Goal: Information Seeking & Learning: Learn about a topic

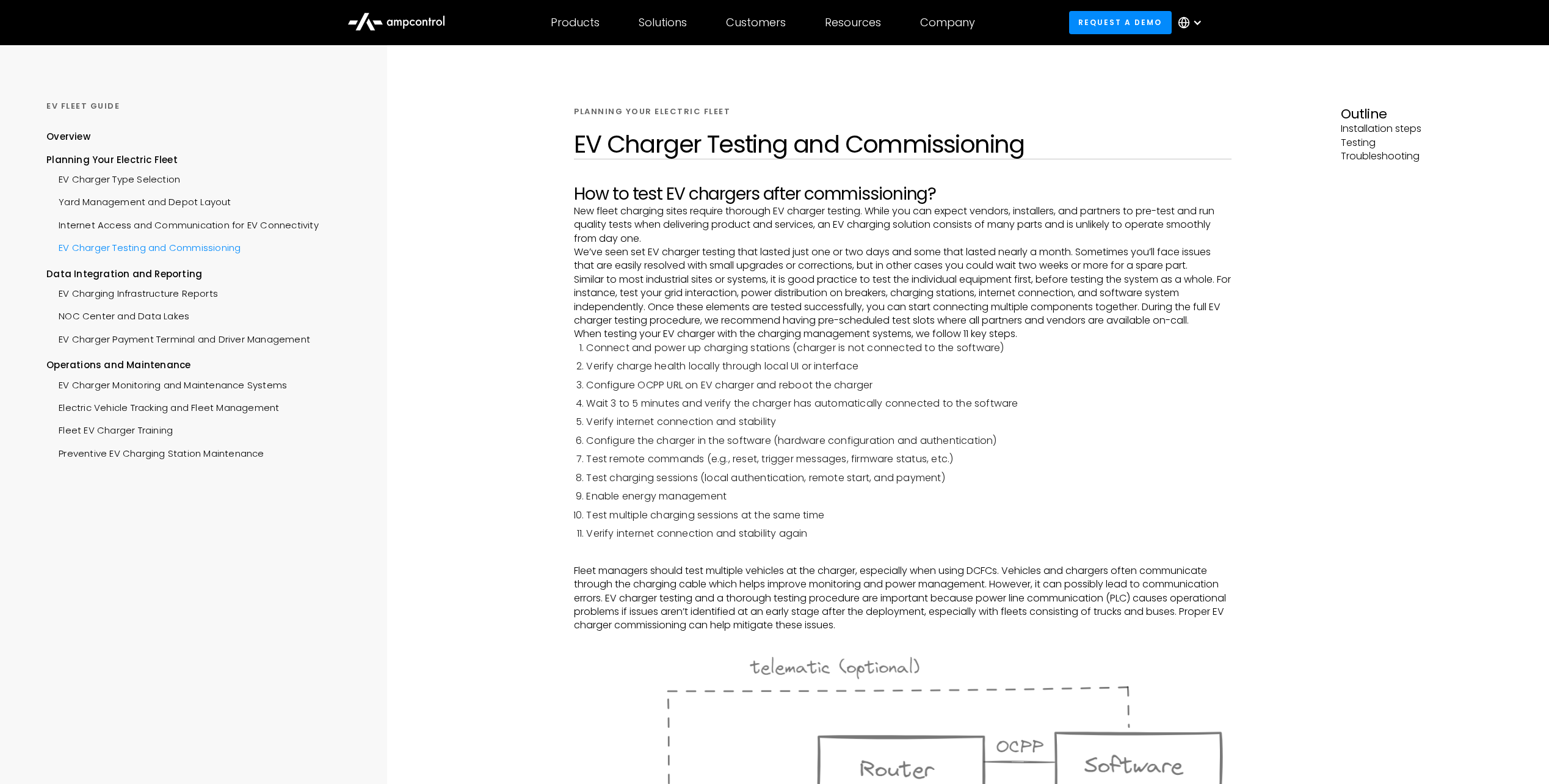
click at [135, 249] on div "EV Charger Testing and Commissioning" at bounding box center [143, 246] width 194 height 22
click at [133, 294] on div "EV Charging Infrastructure Reports" at bounding box center [133, 291] width 172 height 22
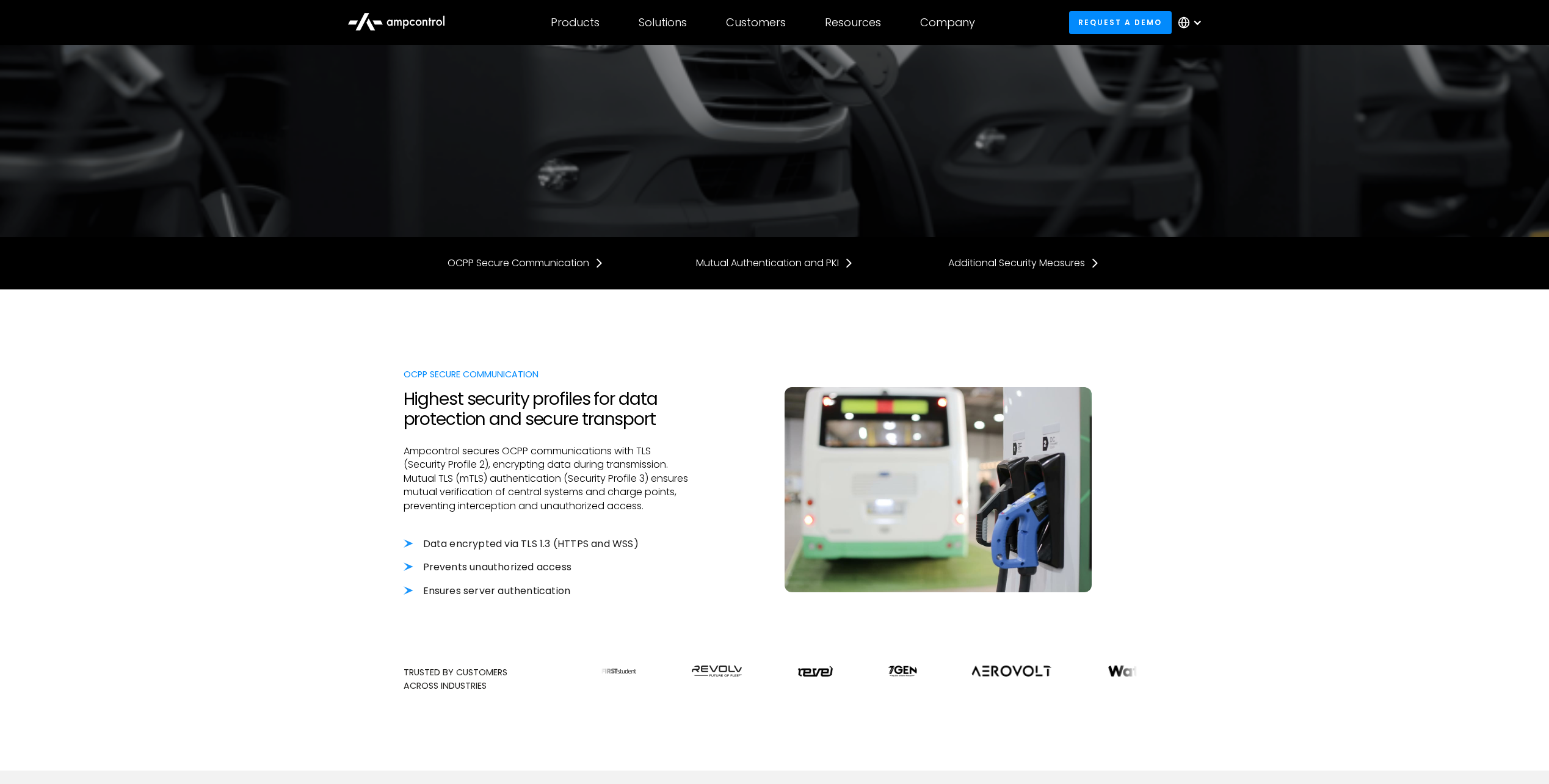
scroll to position [244, 0]
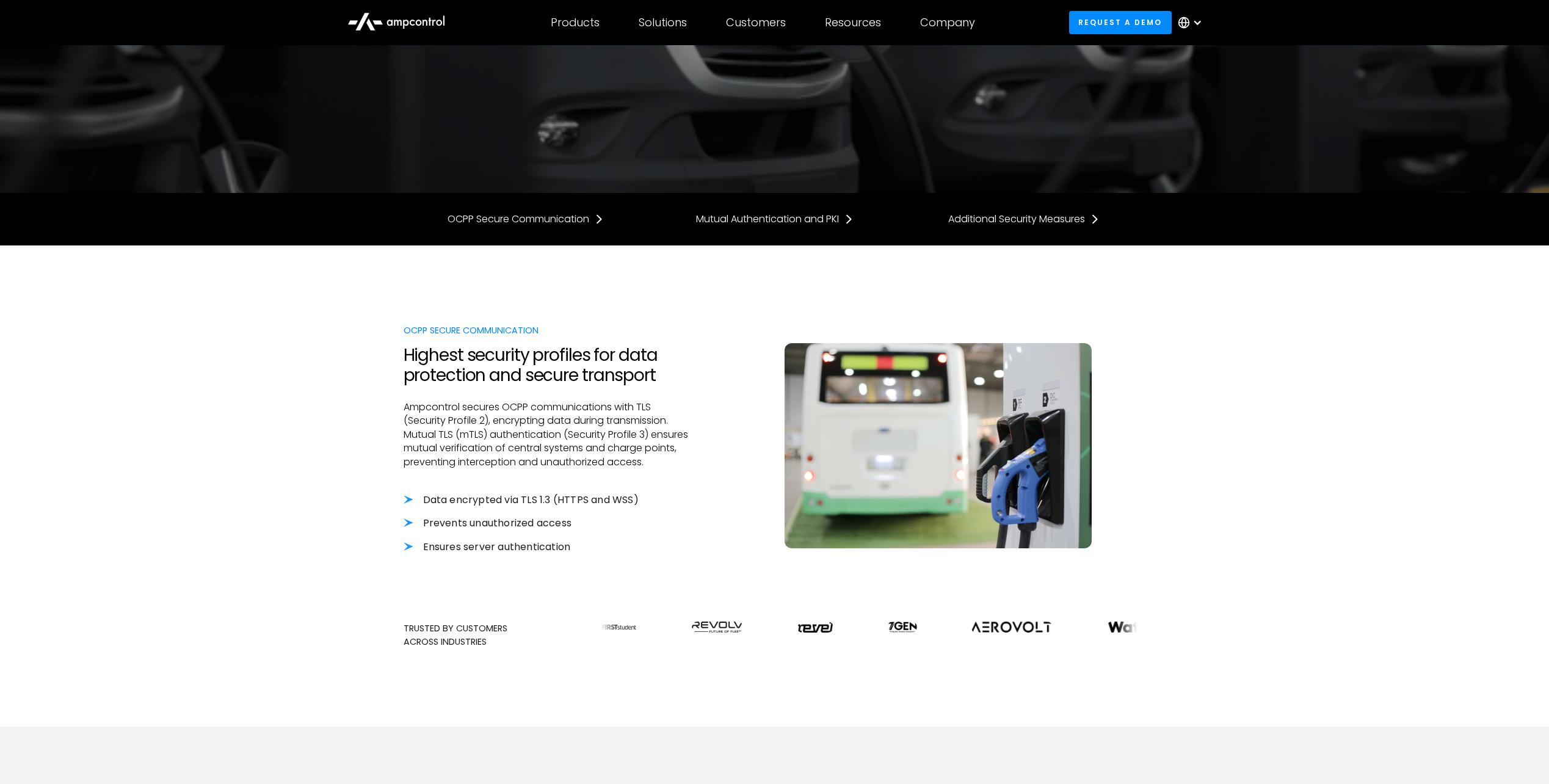
click at [466, 502] on li "Data encrypted via TLS 1.3 (HTTPS and WSS)" at bounding box center [548, 500] width 289 height 14
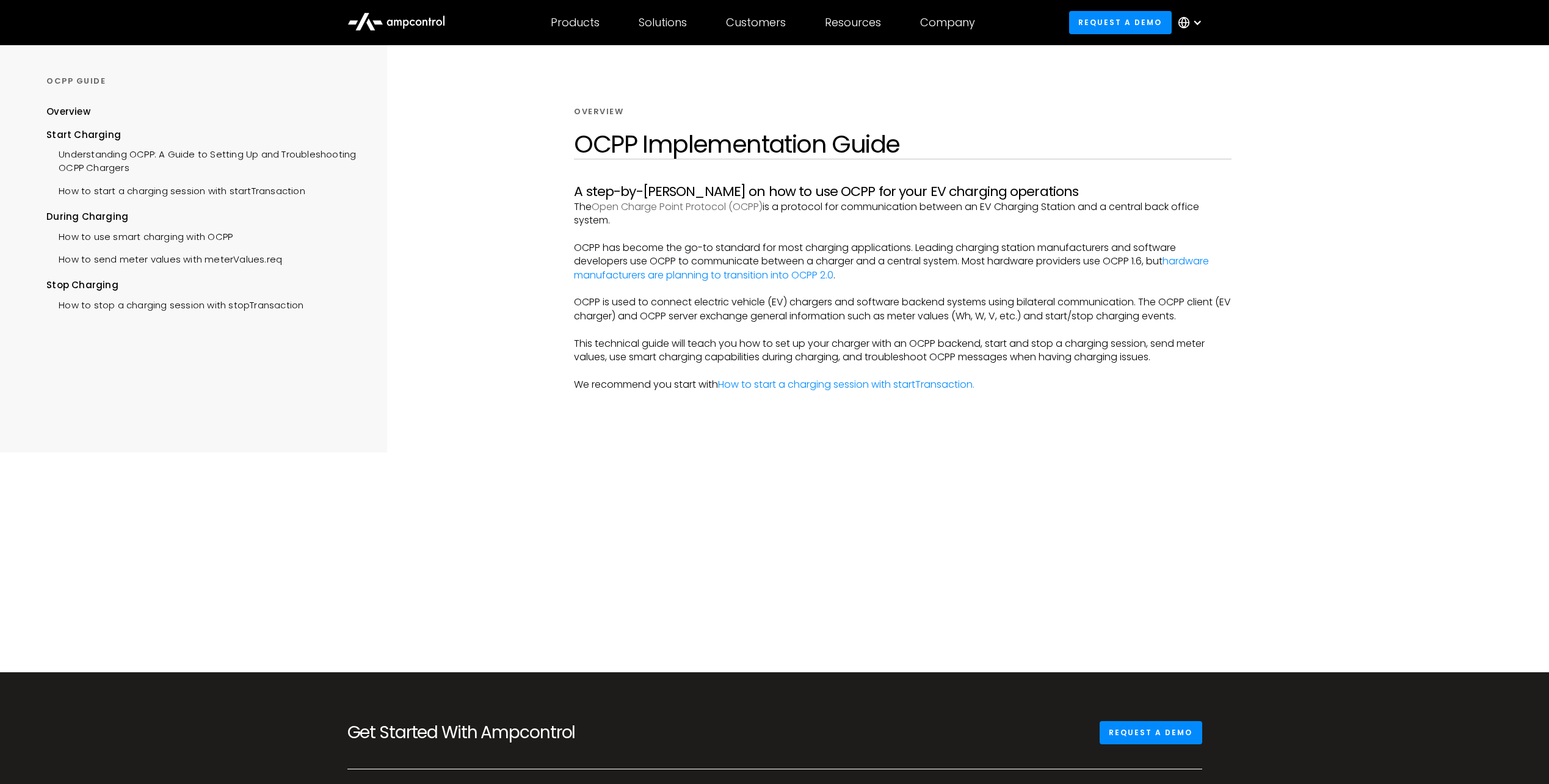
click at [681, 207] on link "Open Charge Point Protocol (OCPP)" at bounding box center [677, 206] width 171 height 14
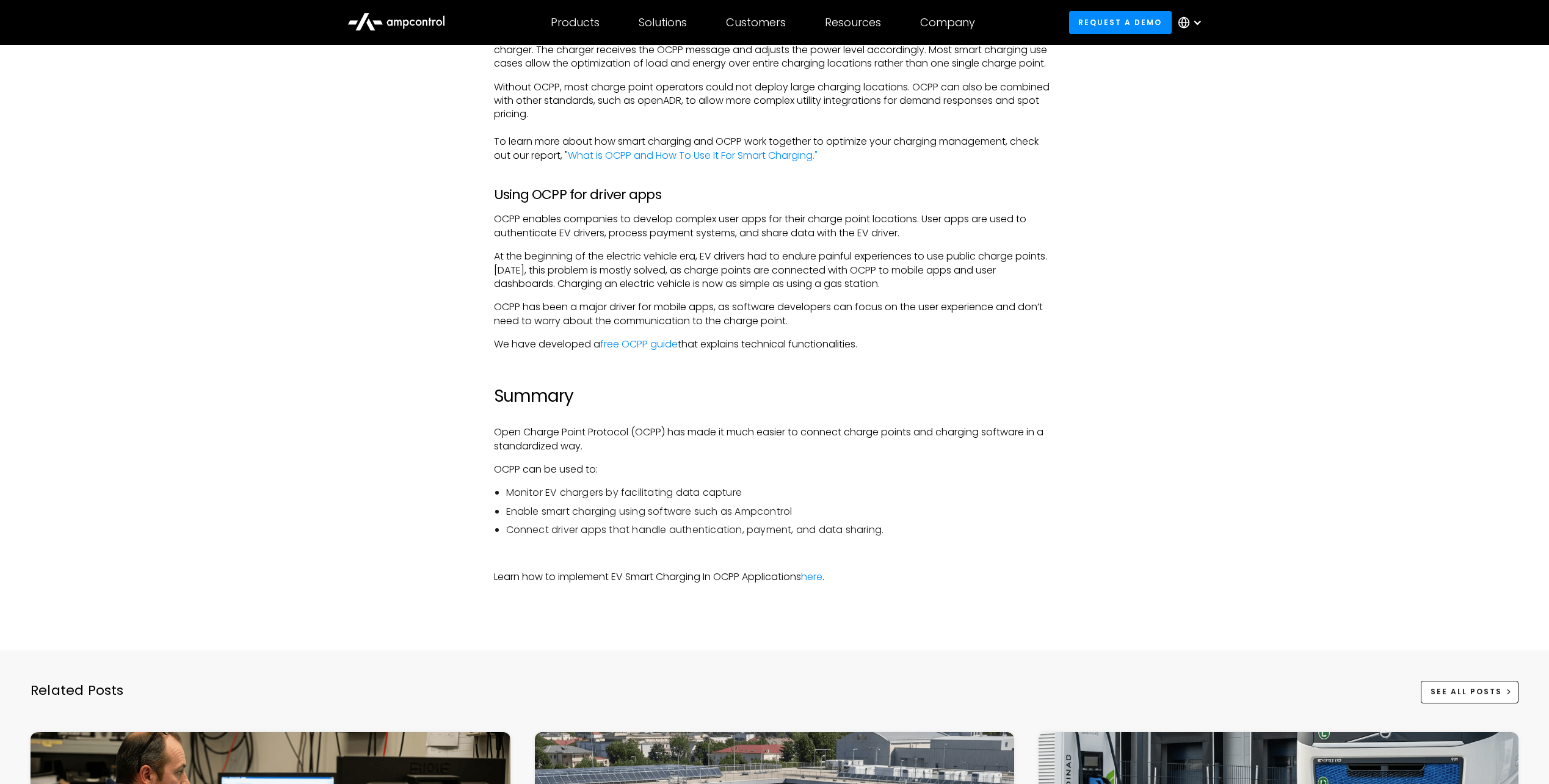
scroll to position [1648, 0]
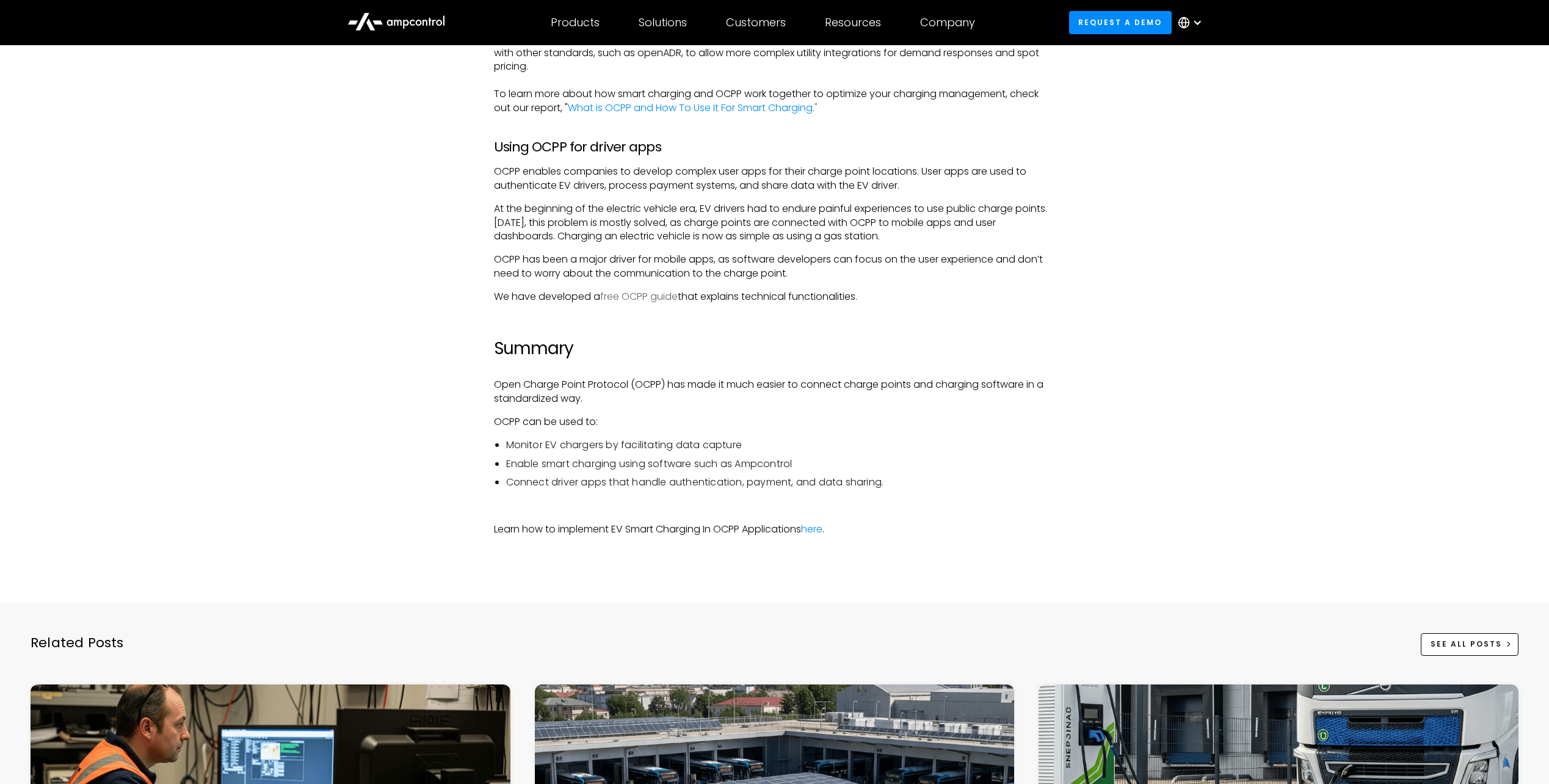
click at [671, 297] on link "free OCPP guide" at bounding box center [639, 296] width 78 height 14
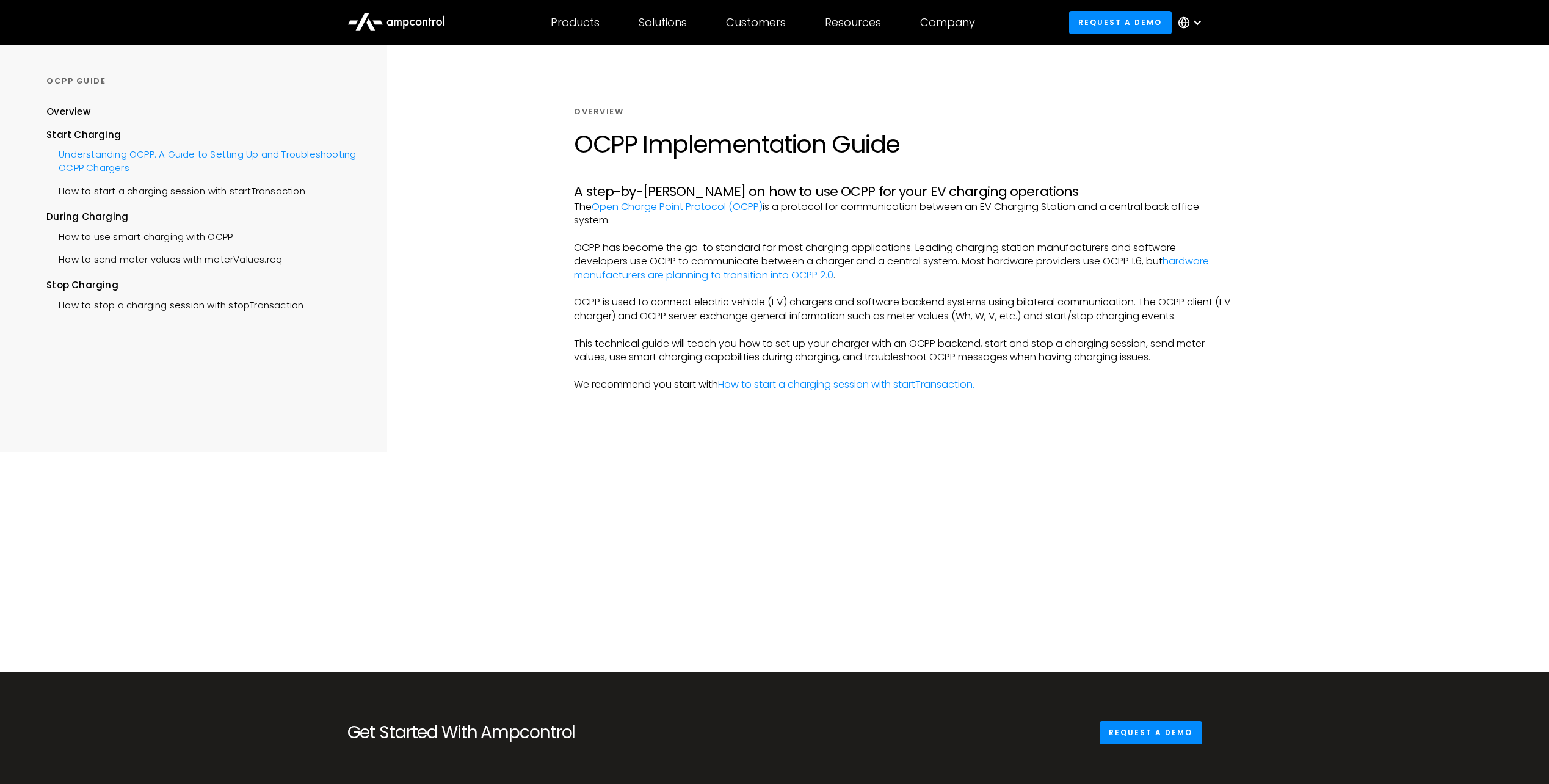
click at [97, 154] on div "Understanding OCPP: A Guide to Setting Up and Troubleshooting OCPP Chargers" at bounding box center [201, 160] width 310 height 36
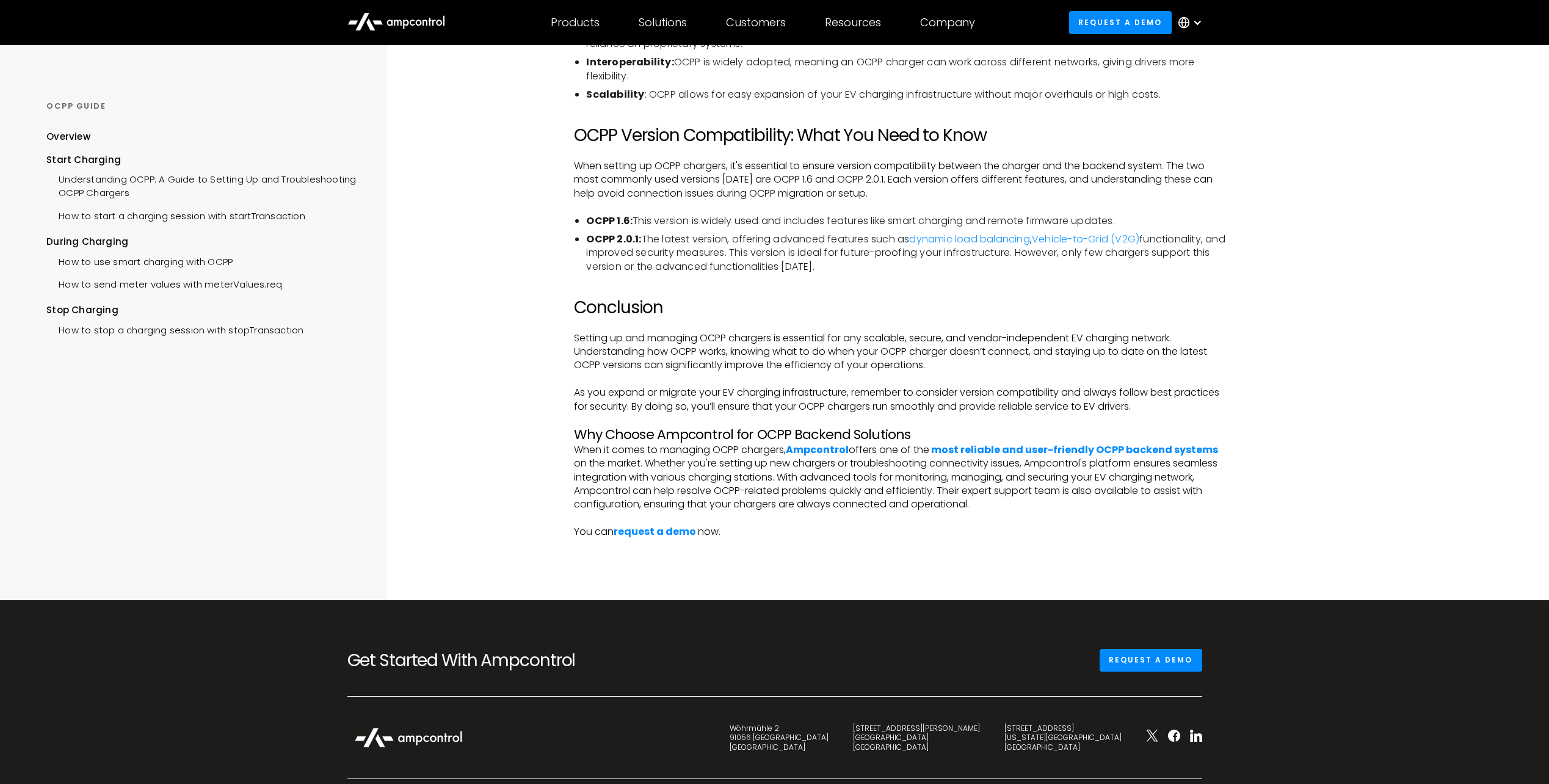
scroll to position [2503, 0]
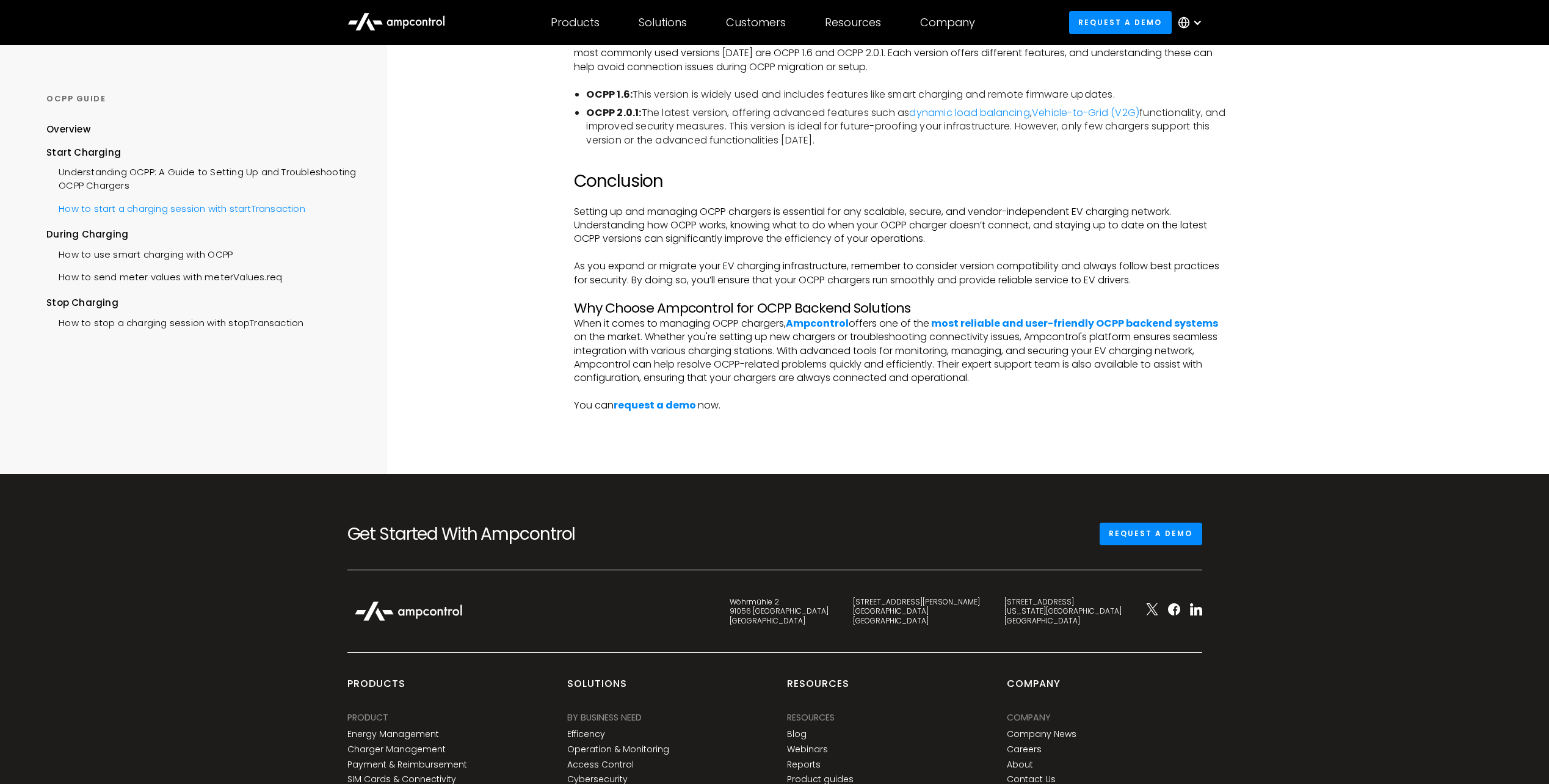
click at [214, 205] on div "How to start a charging session with startTransaction" at bounding box center [176, 207] width 259 height 22
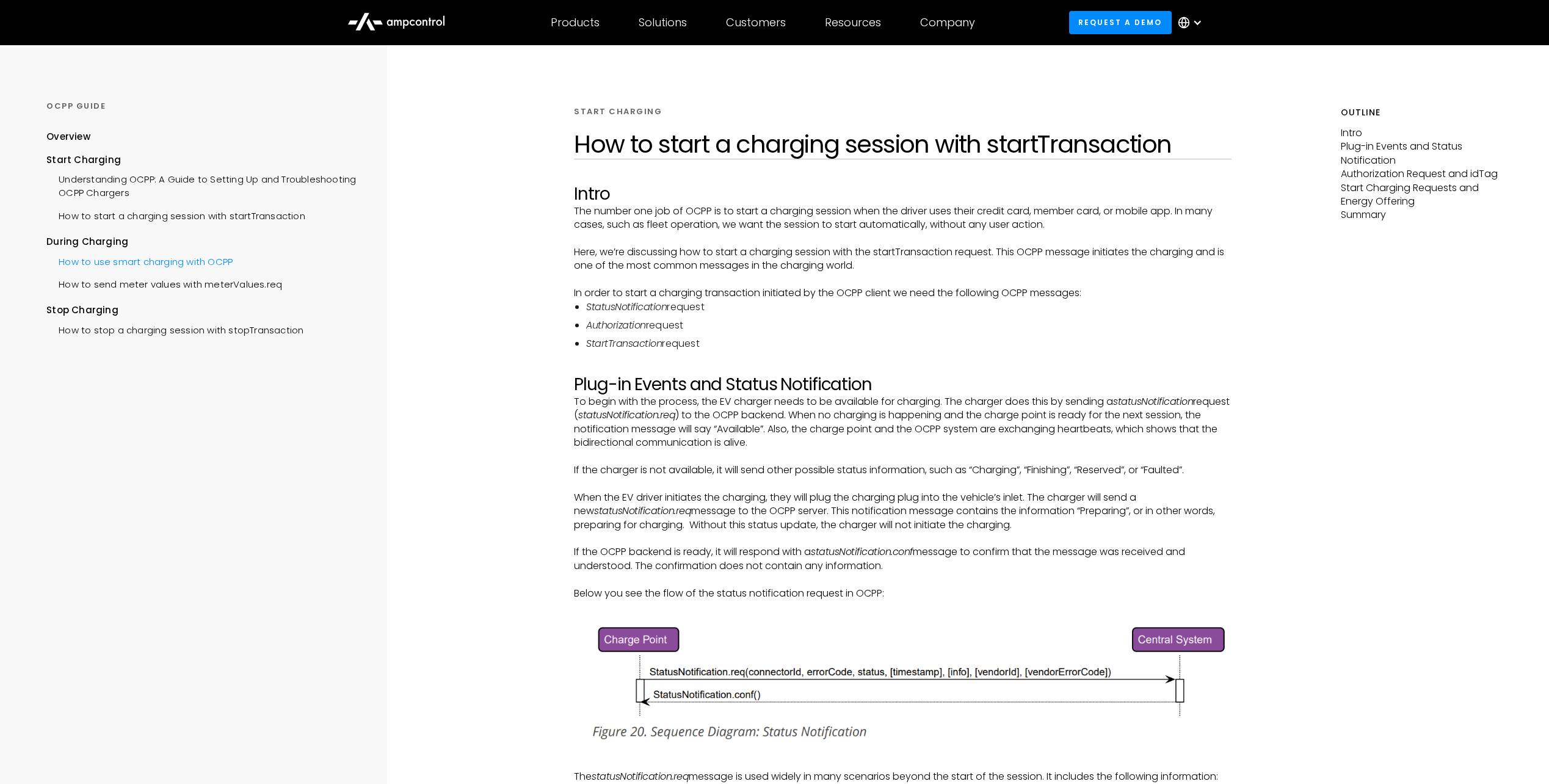
click at [158, 262] on div "How to use smart charging with OCPP" at bounding box center [139, 260] width 186 height 22
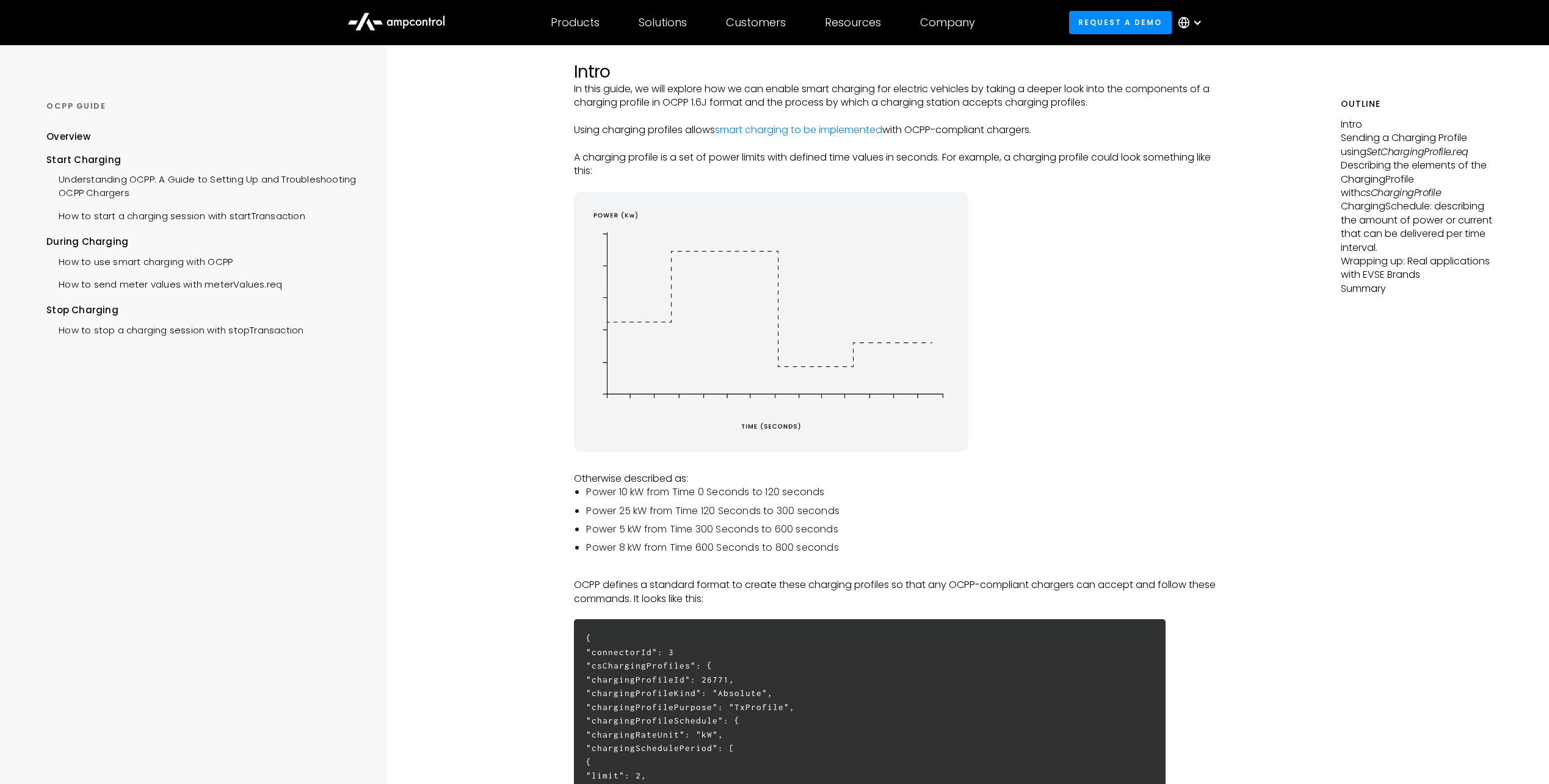
click at [1051, 532] on li "Power 5 kW from Time 300 Seconds to 600 seconds" at bounding box center [909, 529] width 645 height 14
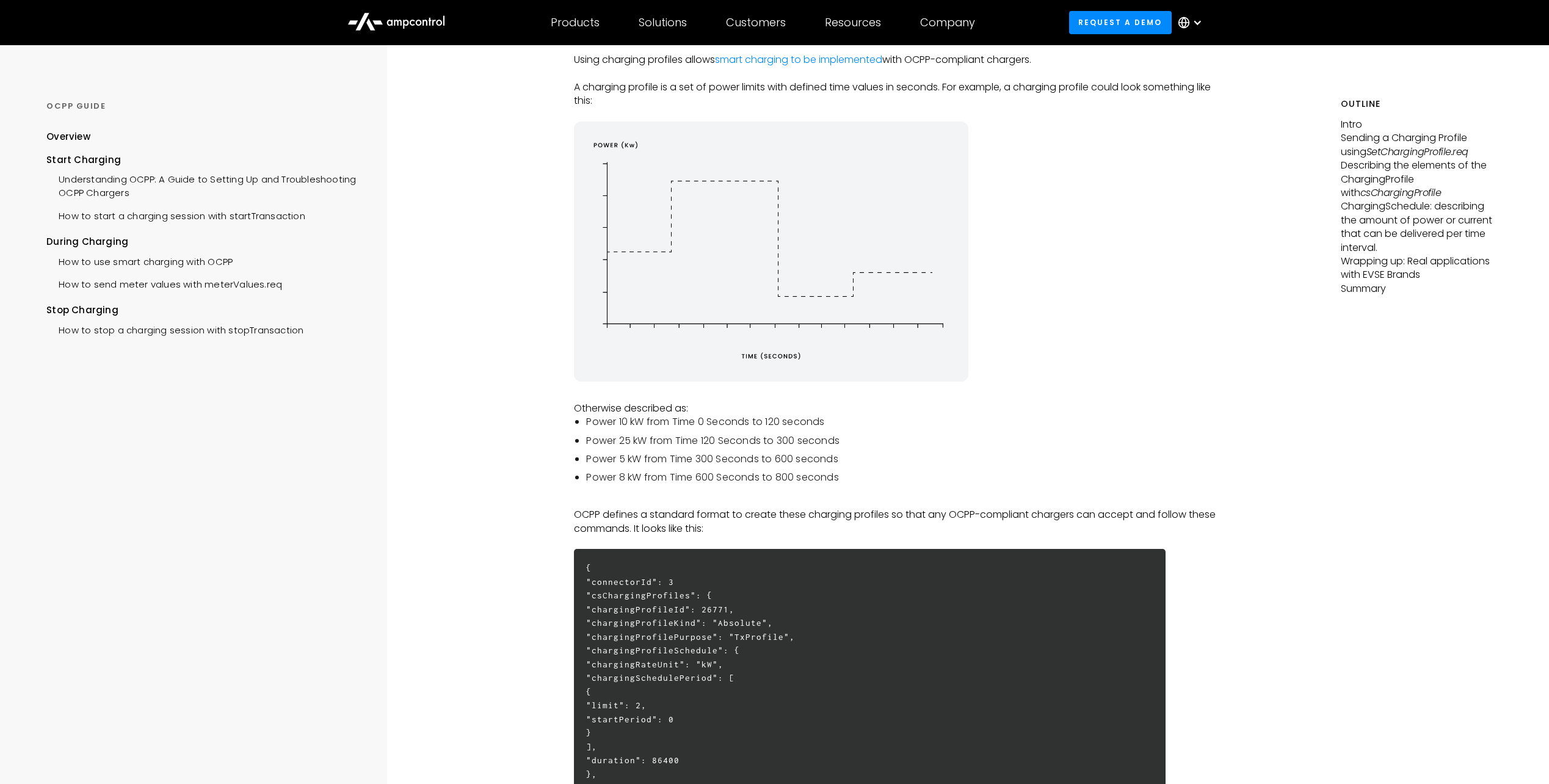
scroll to position [0, 0]
